Goal: Information Seeking & Learning: Learn about a topic

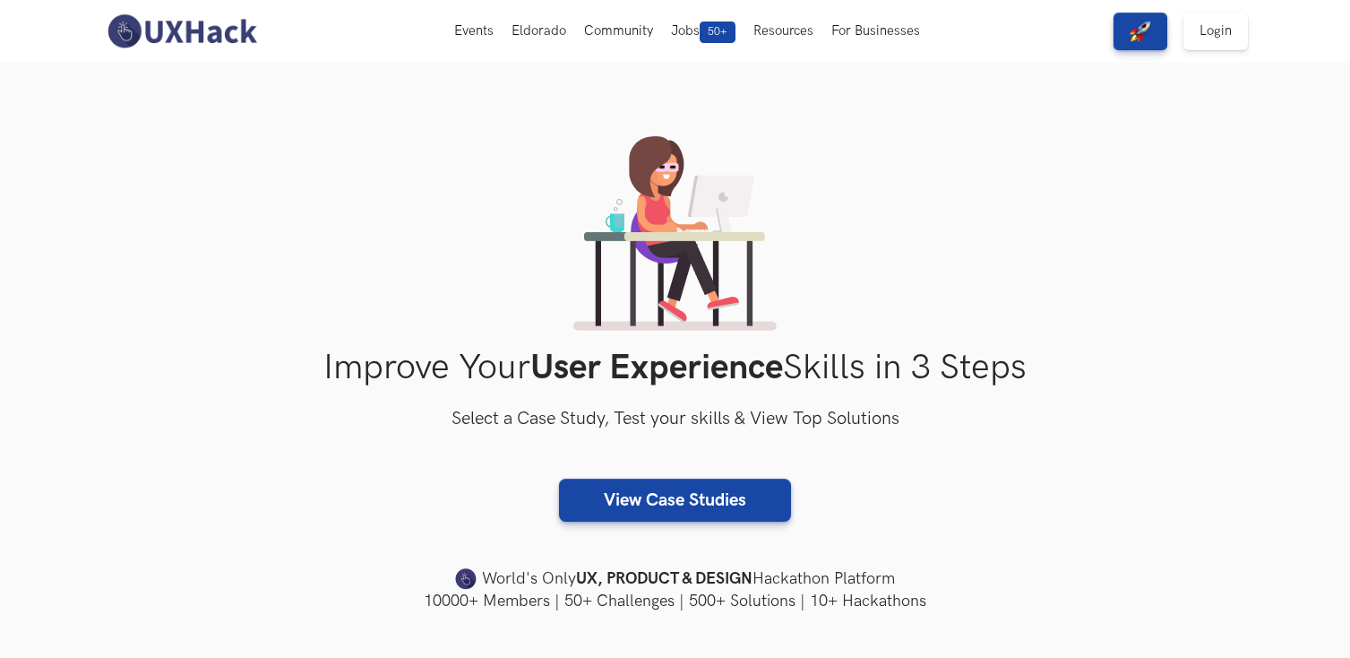
click at [338, 444] on div "Improve Your User Experience Skills in 3 Steps Select a Case Study, Test your s…" at bounding box center [675, 374] width 1147 height 476
click at [169, 27] on img at bounding box center [181, 32] width 159 height 38
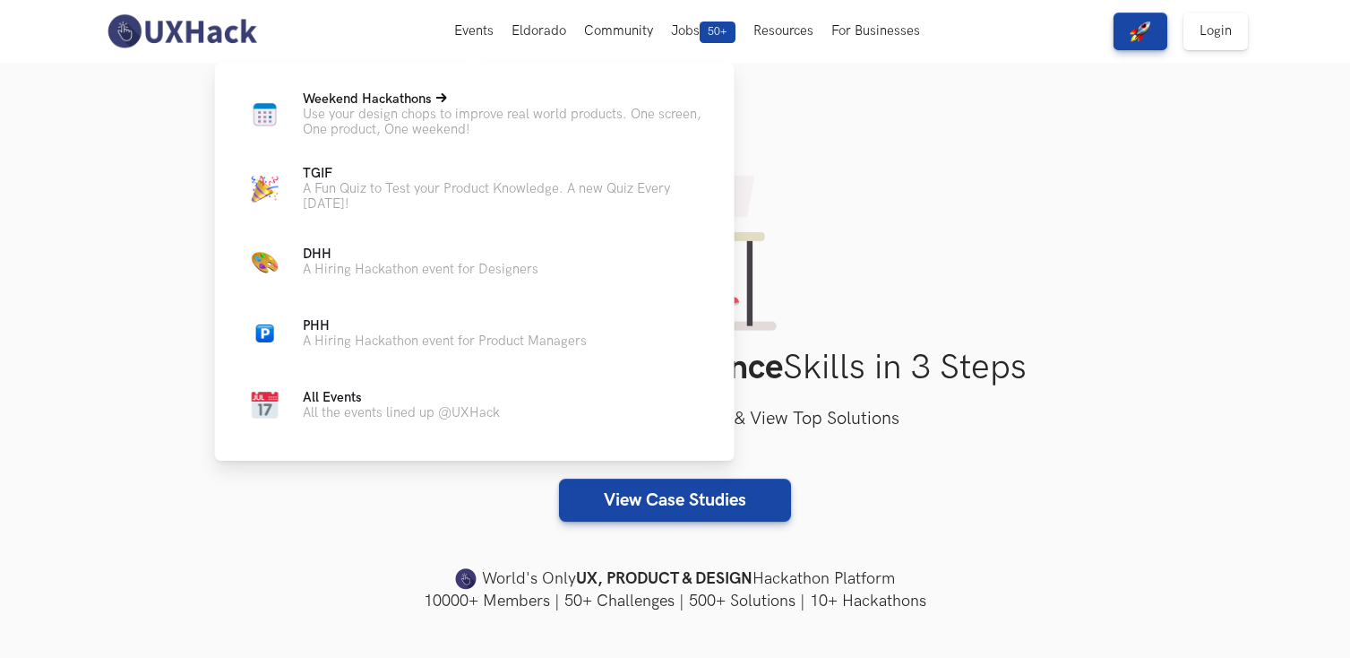
click at [412, 122] on p "Use your design chops to improve real world products. One screen, One product, …" at bounding box center [504, 122] width 403 height 30
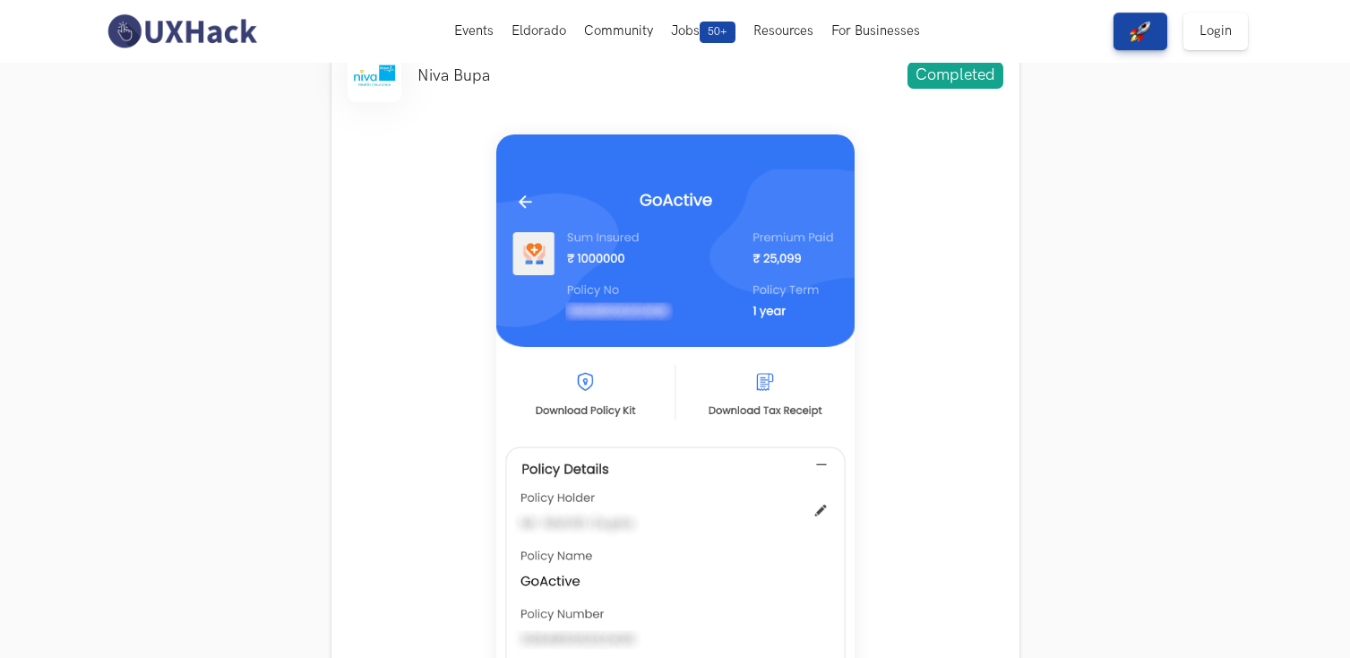
scroll to position [634, 0]
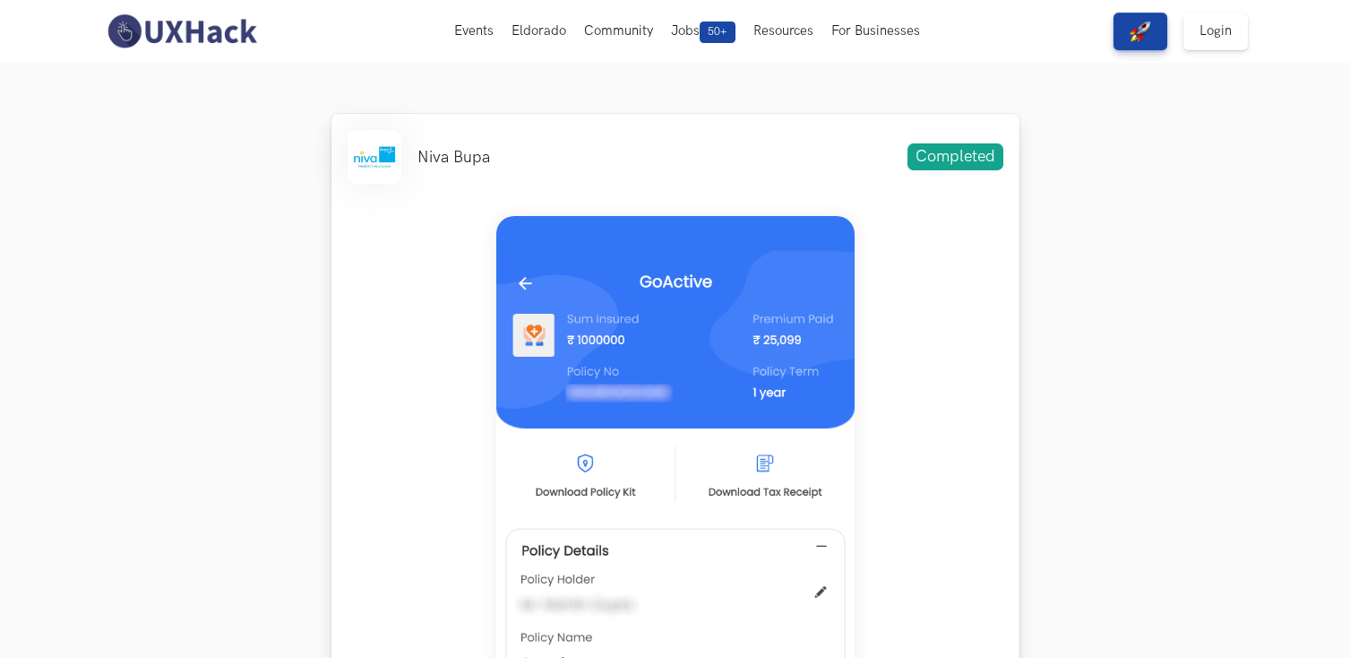
click at [889, 213] on div at bounding box center [676, 617] width 656 height 834
click at [650, 396] on img at bounding box center [675, 614] width 358 height 796
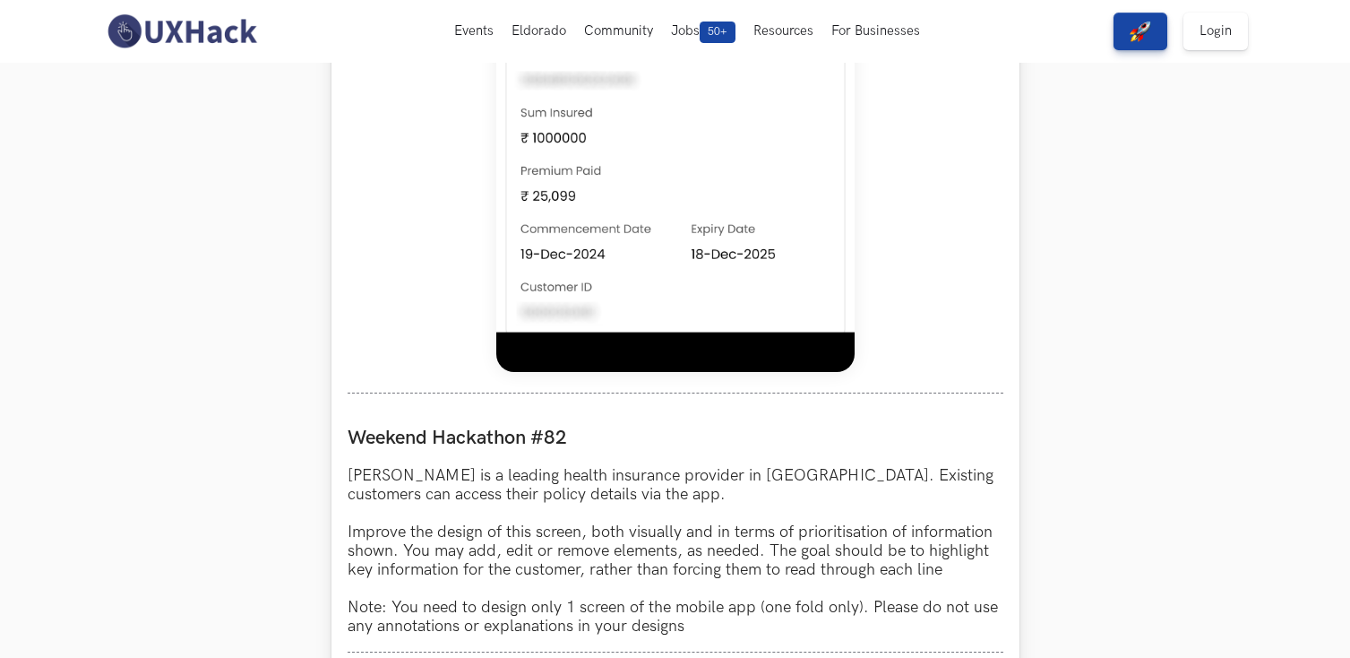
scroll to position [1475, 0]
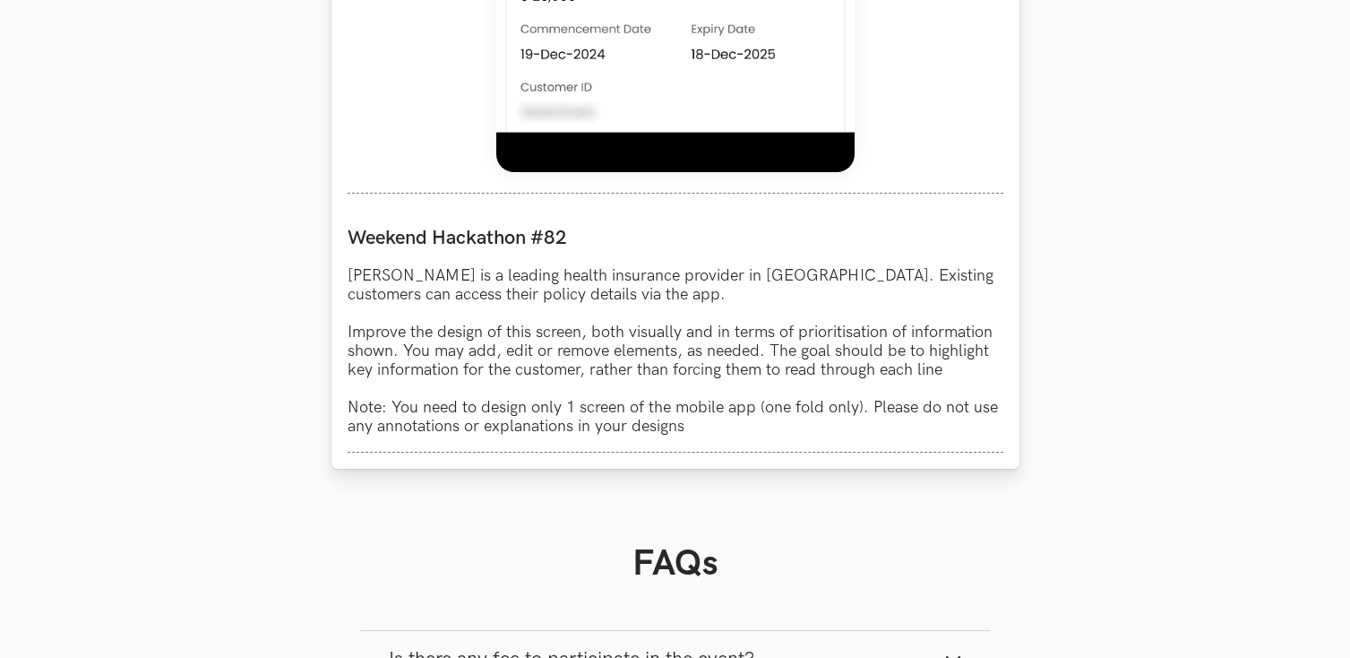
click at [679, 348] on p "[PERSON_NAME] is a leading health insurance provider in [GEOGRAPHIC_DATA]. Exis…" at bounding box center [676, 350] width 656 height 169
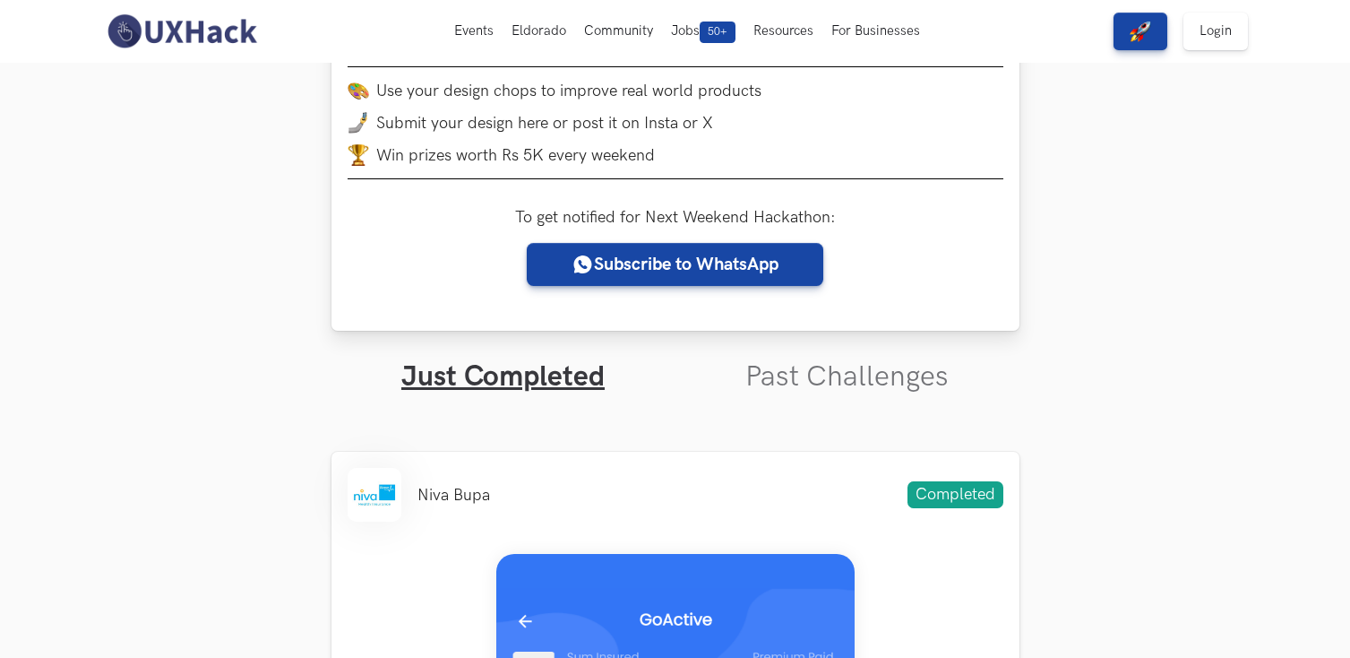
scroll to position [461, 0]
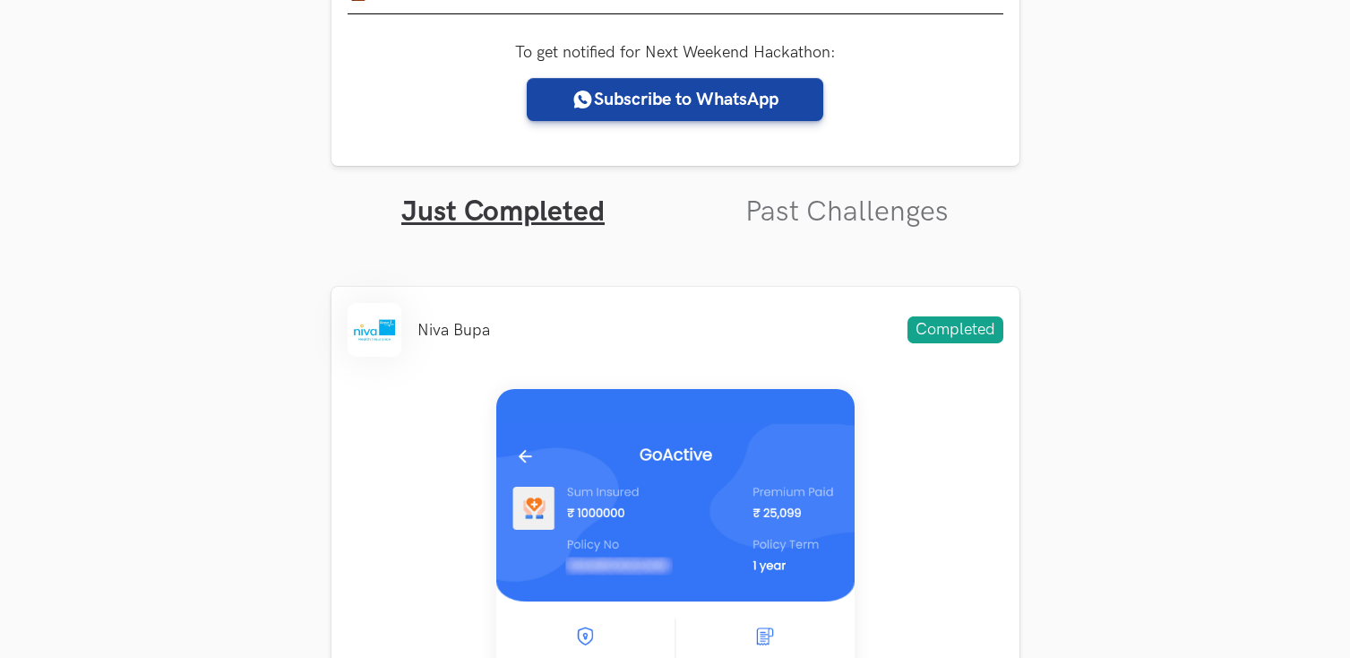
click at [805, 225] on link "Past Challenges" at bounding box center [846, 211] width 203 height 35
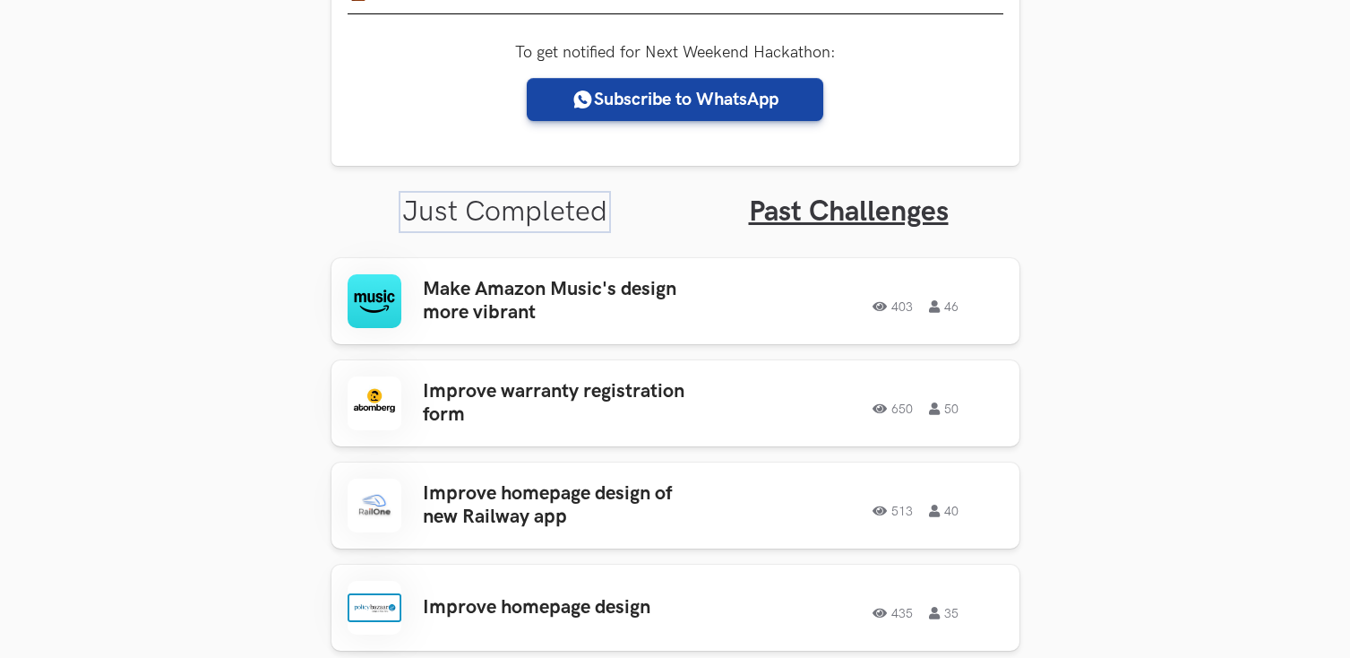
click at [510, 224] on link "Just Completed" at bounding box center [504, 211] width 205 height 35
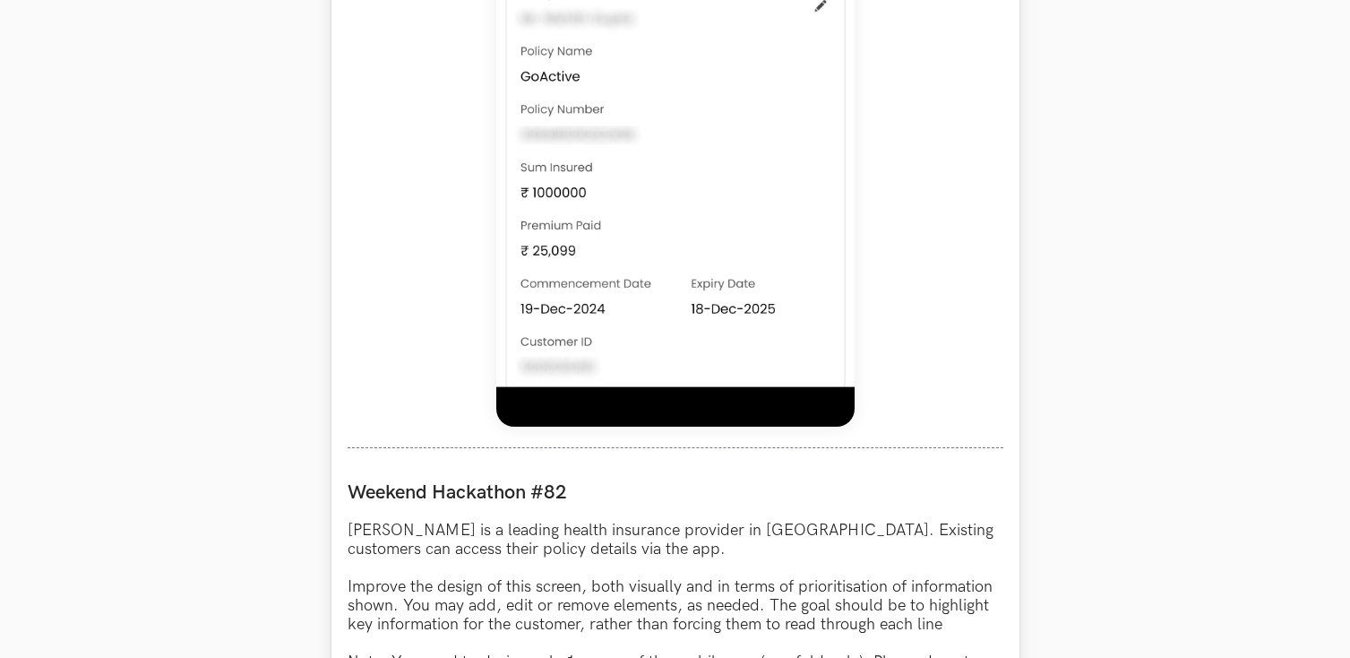
scroll to position [1362, 0]
